Goal: Navigation & Orientation: Find specific page/section

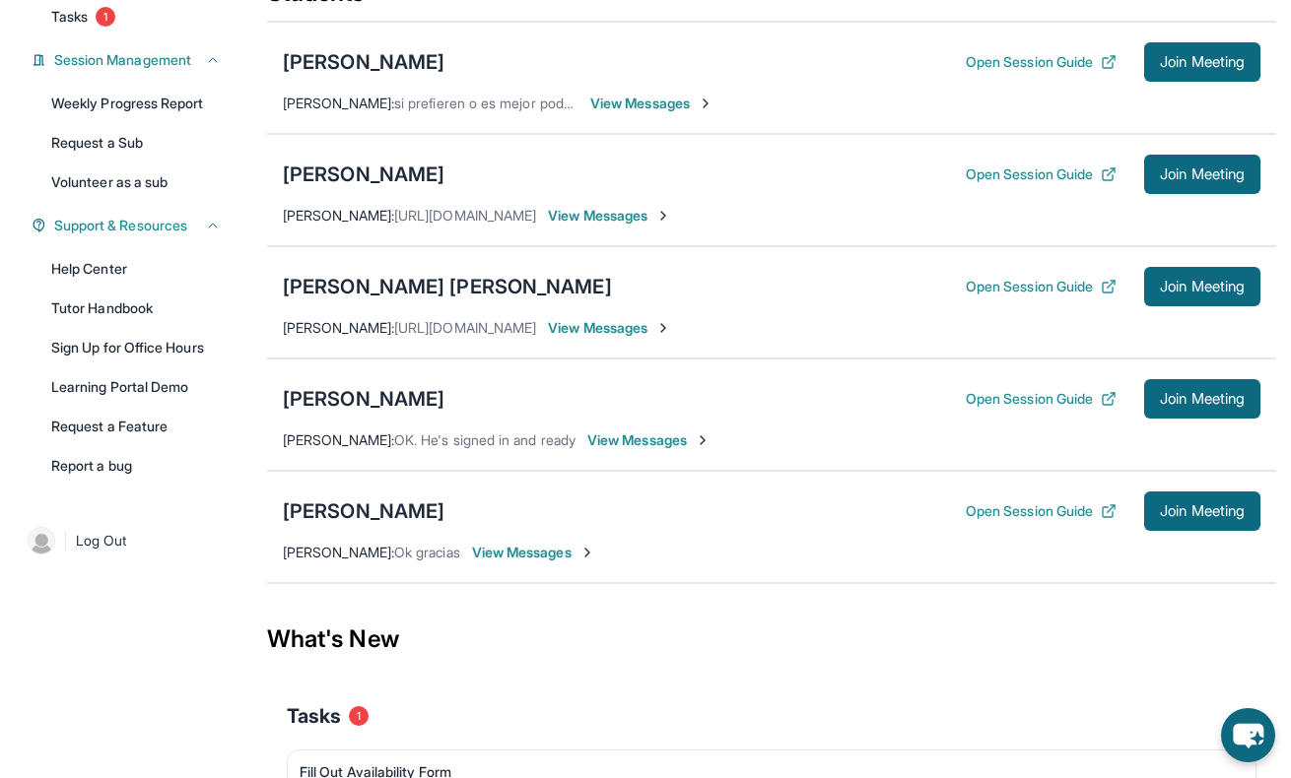
scroll to position [457, 0]
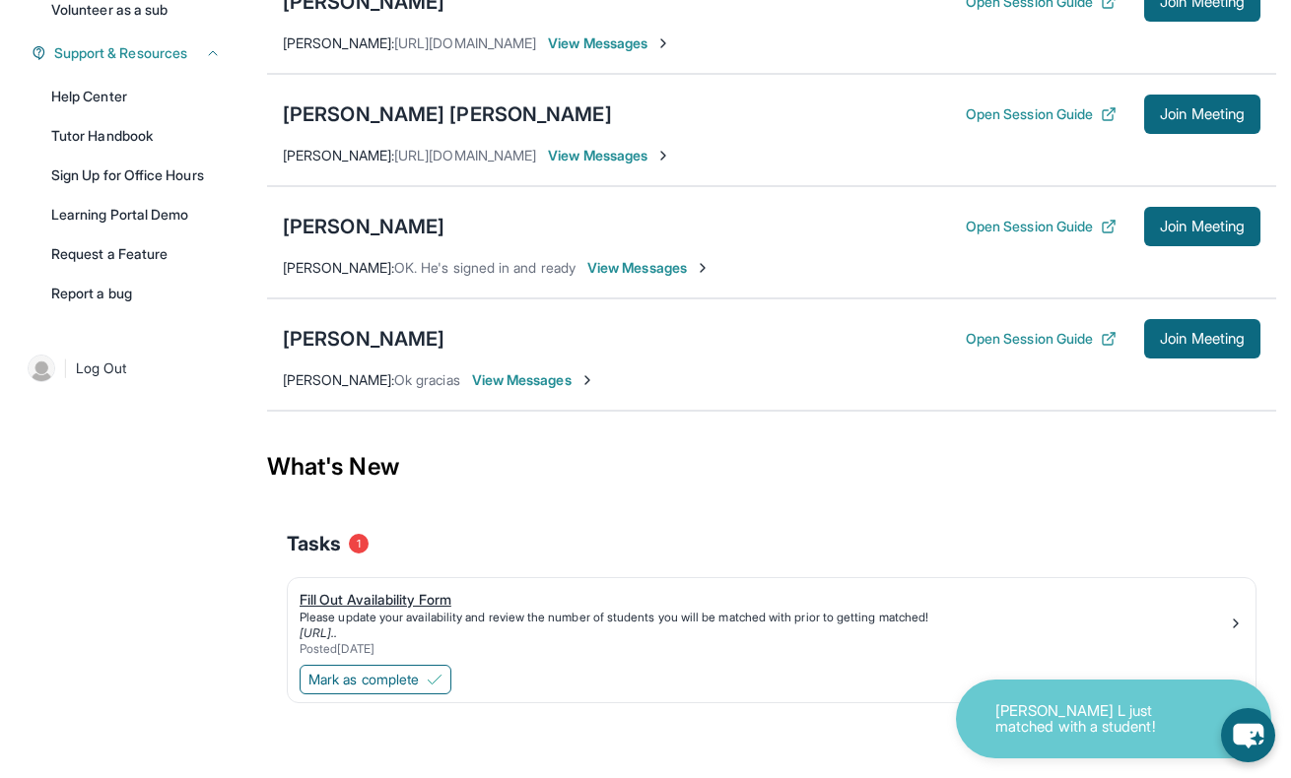
click at [372, 601] on div "Fill Out Availability Form" at bounding box center [764, 600] width 928 height 20
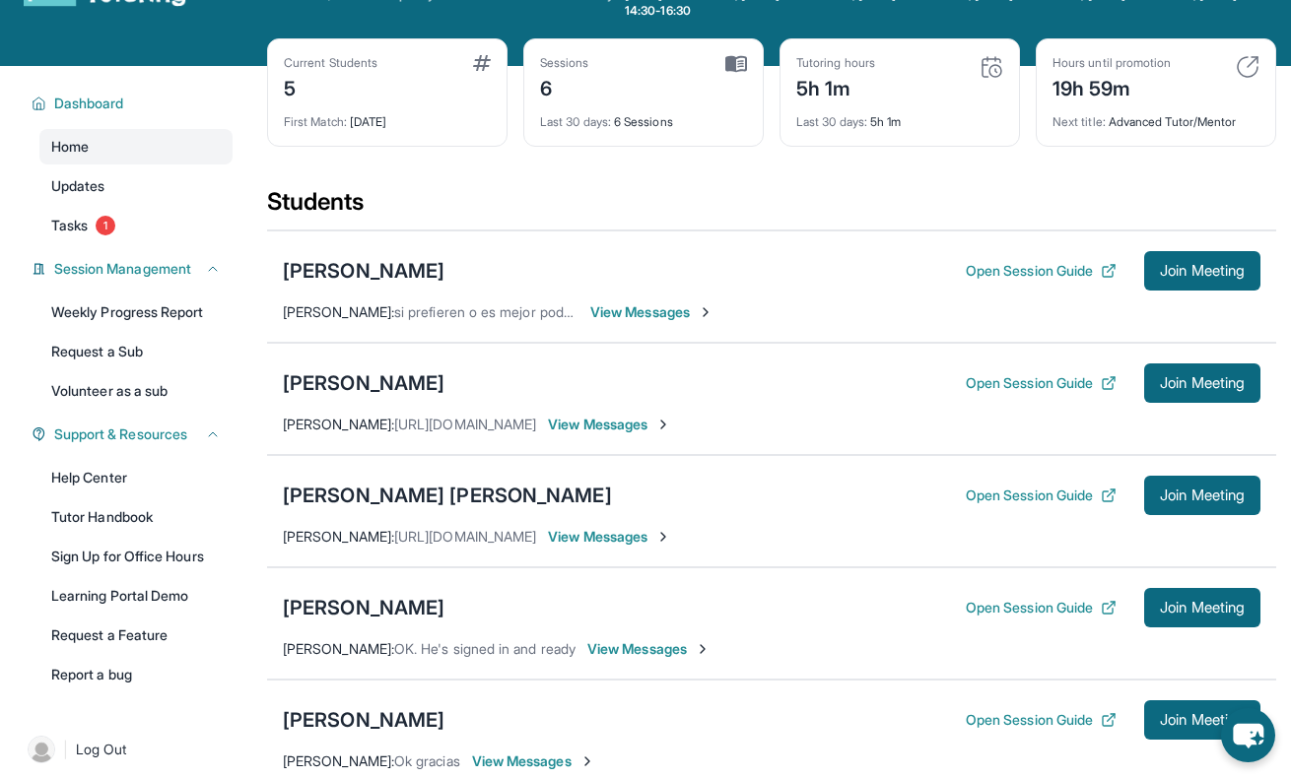
scroll to position [0, 0]
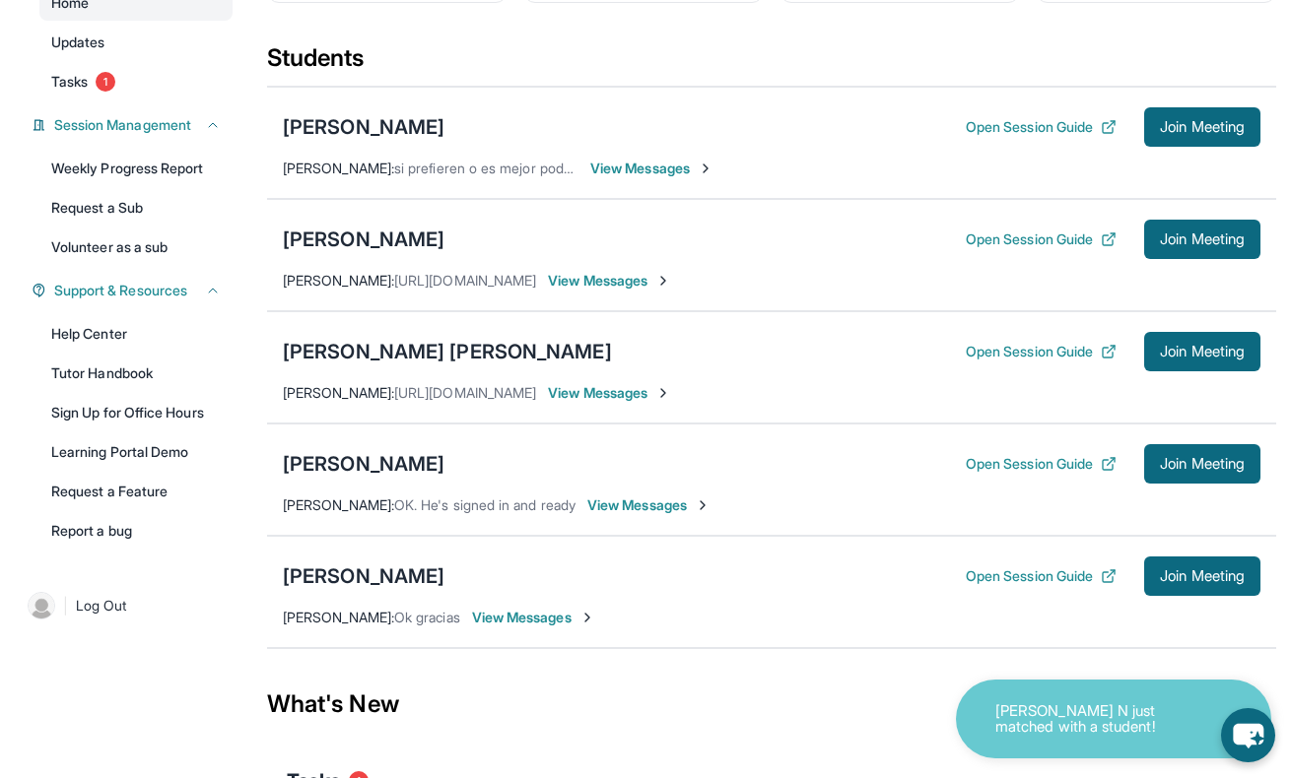
scroll to position [224, 0]
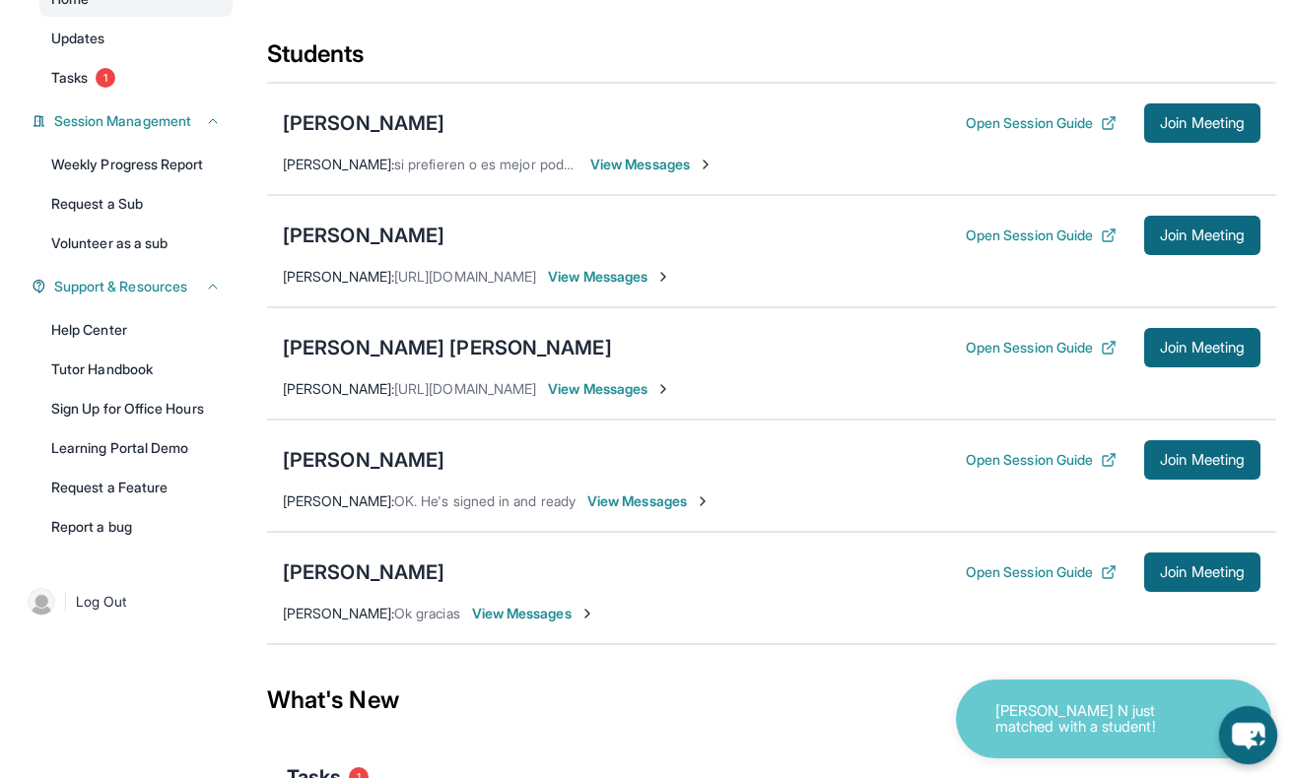
click at [1241, 741] on icon "chat-button" at bounding box center [1248, 736] width 33 height 27
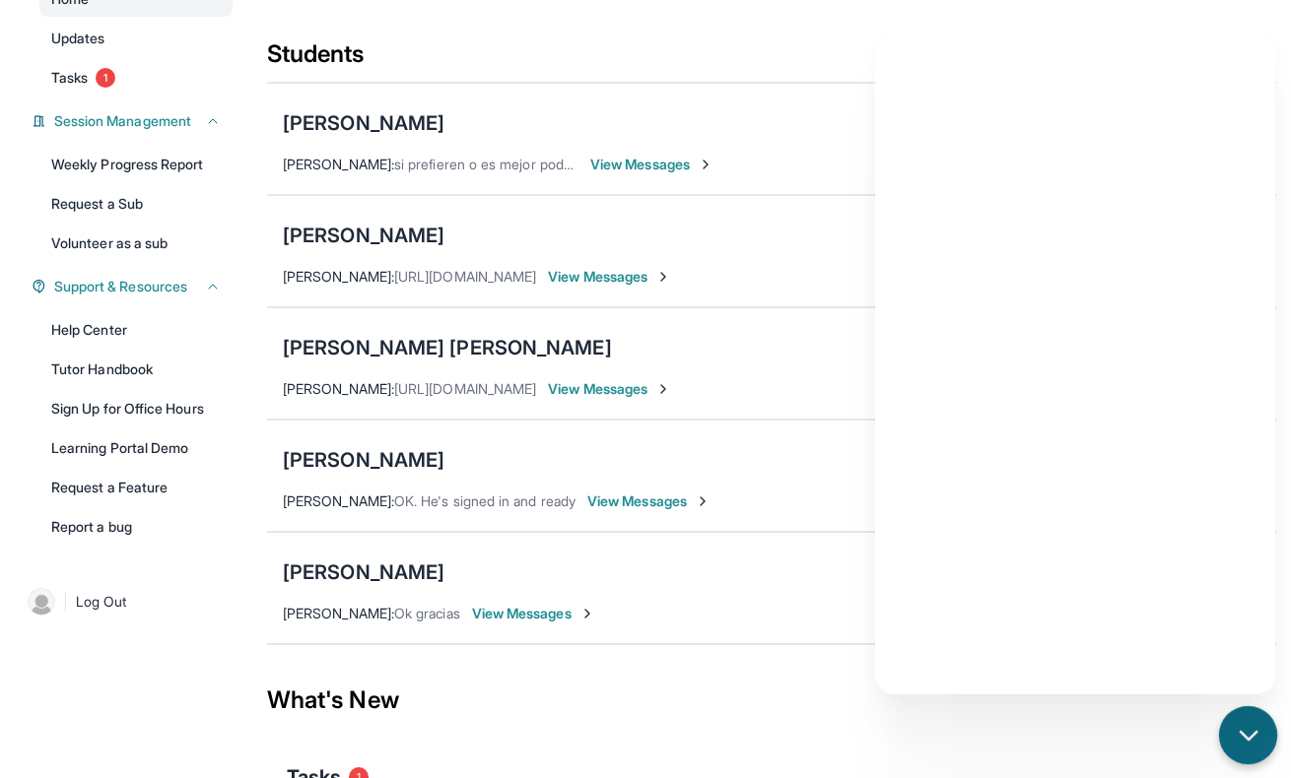
click at [1241, 736] on icon "chat-button" at bounding box center [1249, 736] width 26 height 26
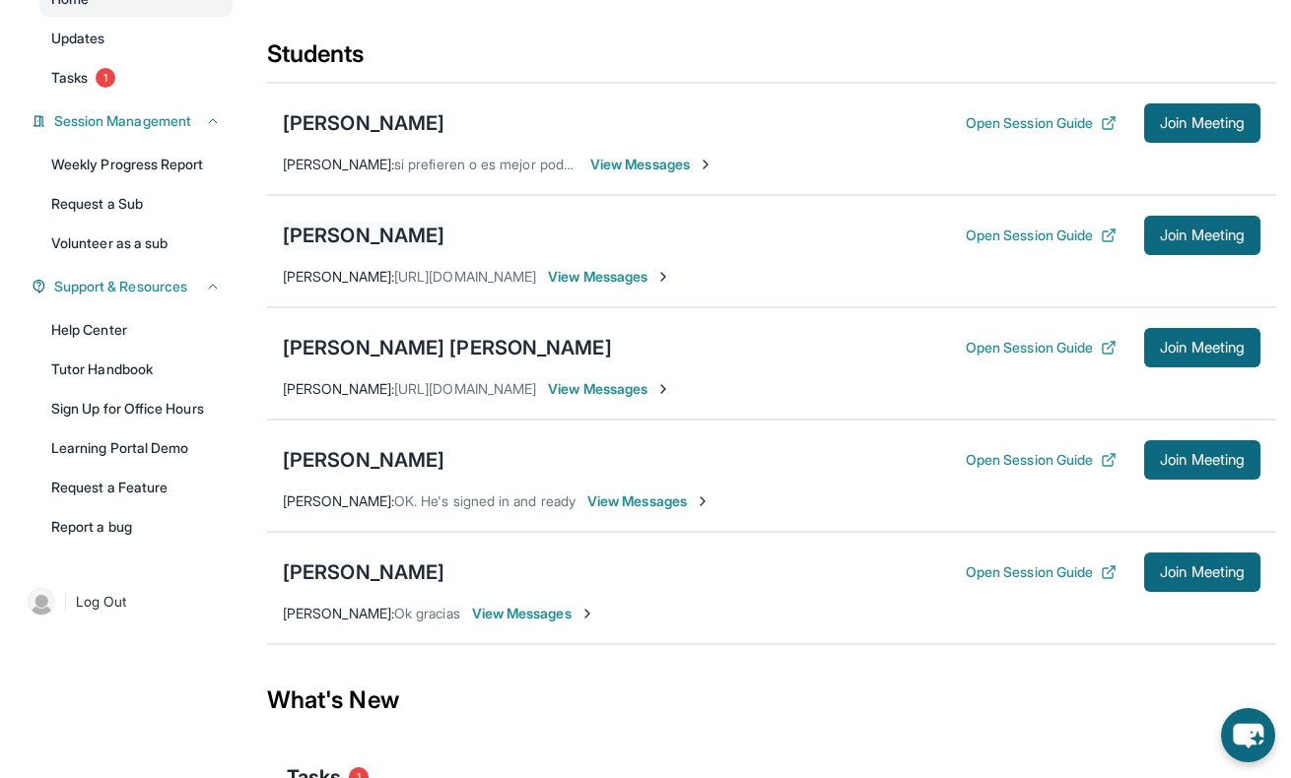
click at [346, 238] on div "[PERSON_NAME]" at bounding box center [364, 236] width 162 height 28
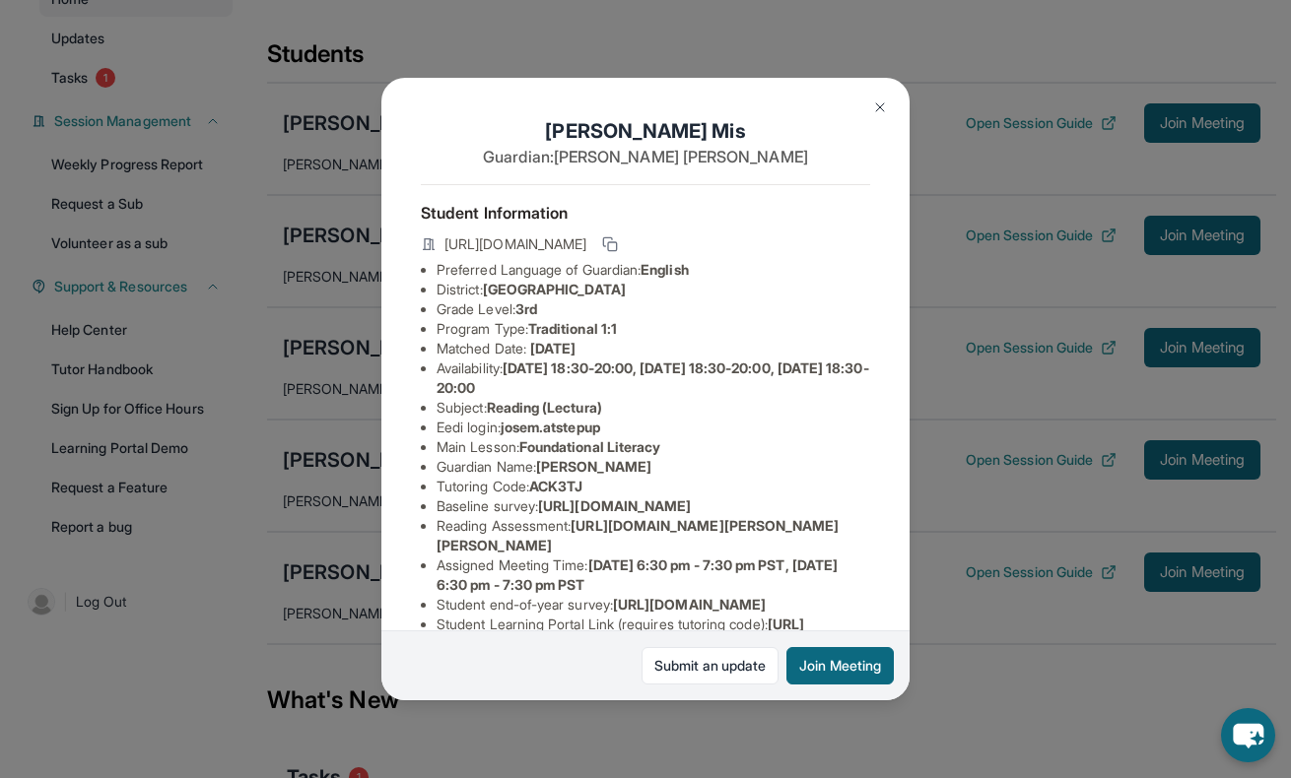
click at [878, 106] on img at bounding box center [880, 108] width 16 height 16
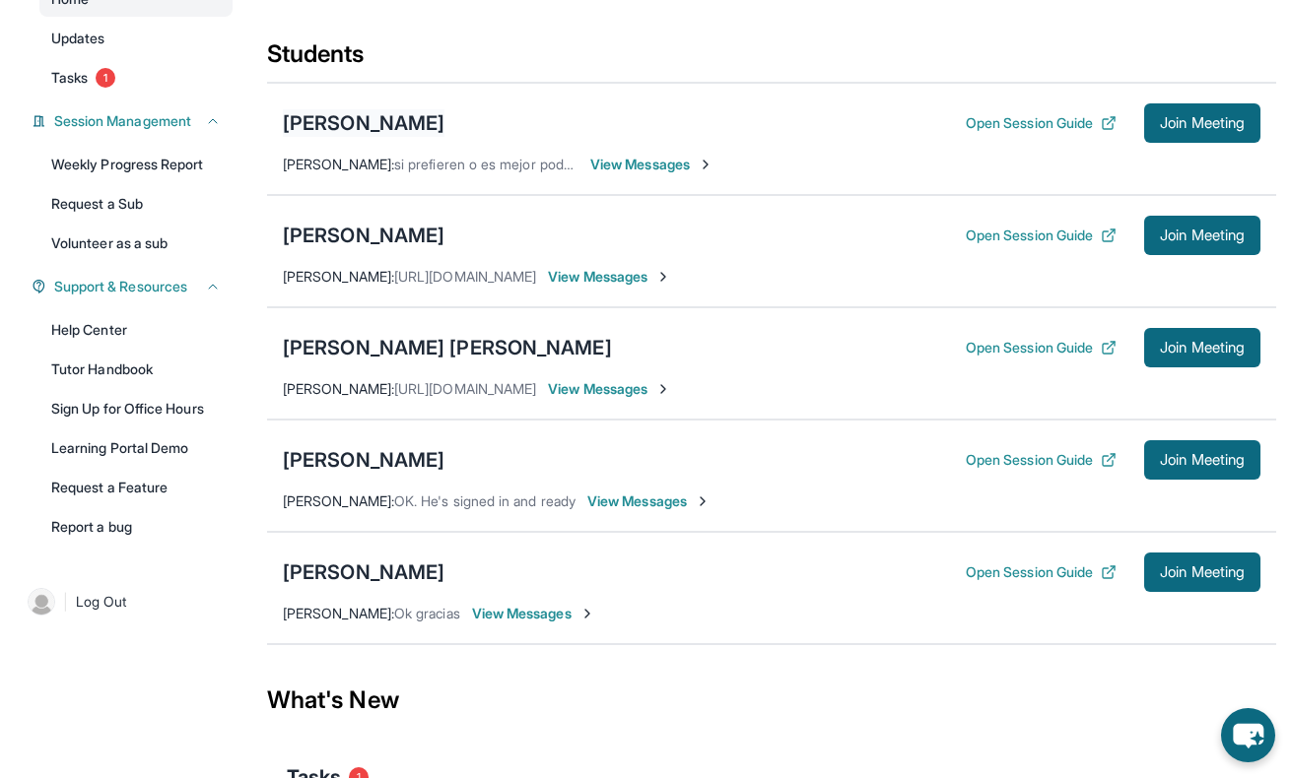
click at [340, 126] on div "[PERSON_NAME]" at bounding box center [364, 123] width 162 height 28
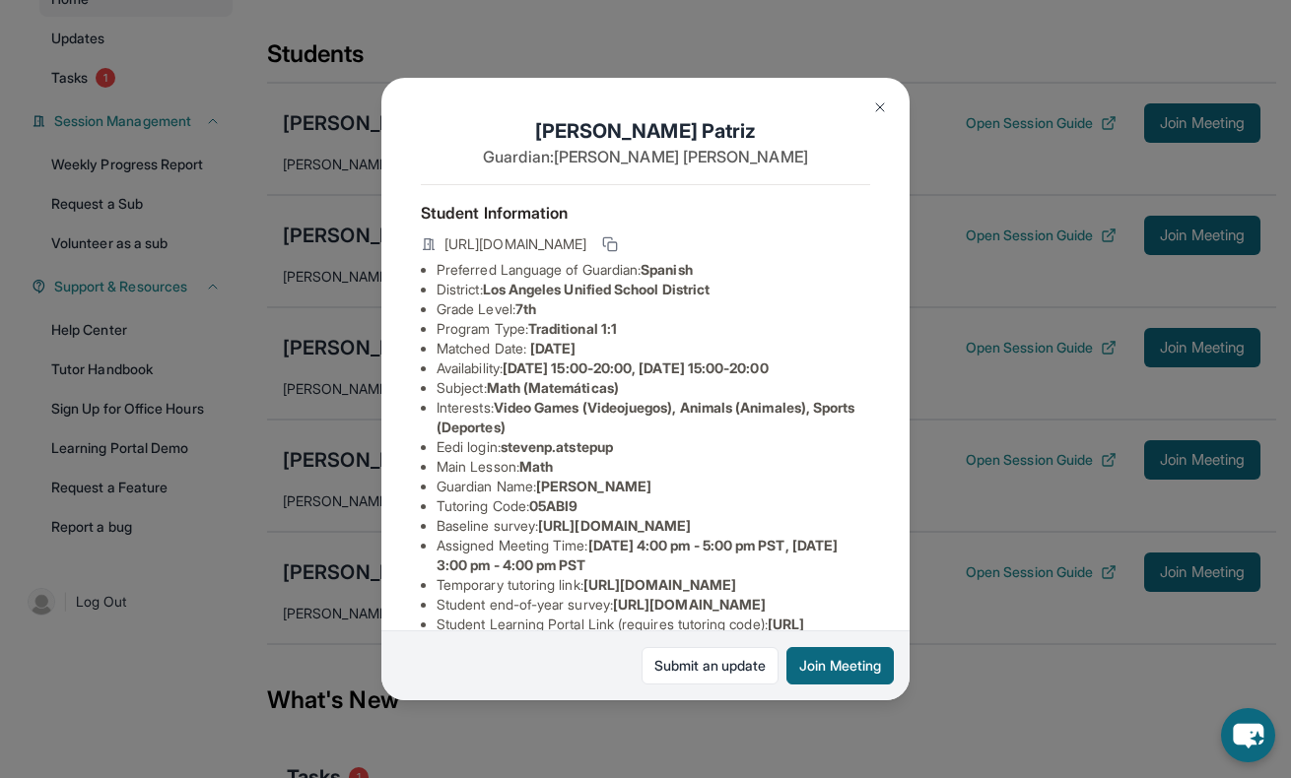
click at [884, 101] on img at bounding box center [880, 108] width 16 height 16
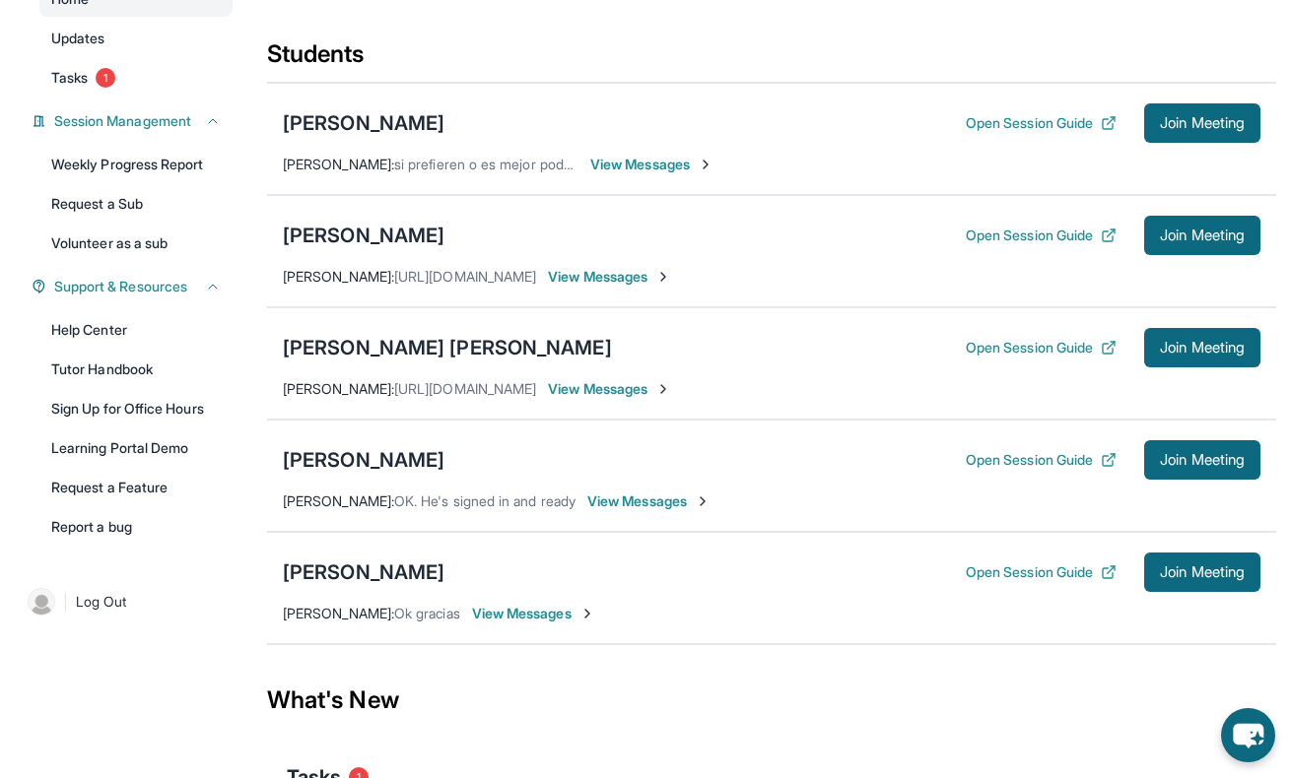
scroll to position [0, 0]
